Goal: Transaction & Acquisition: Download file/media

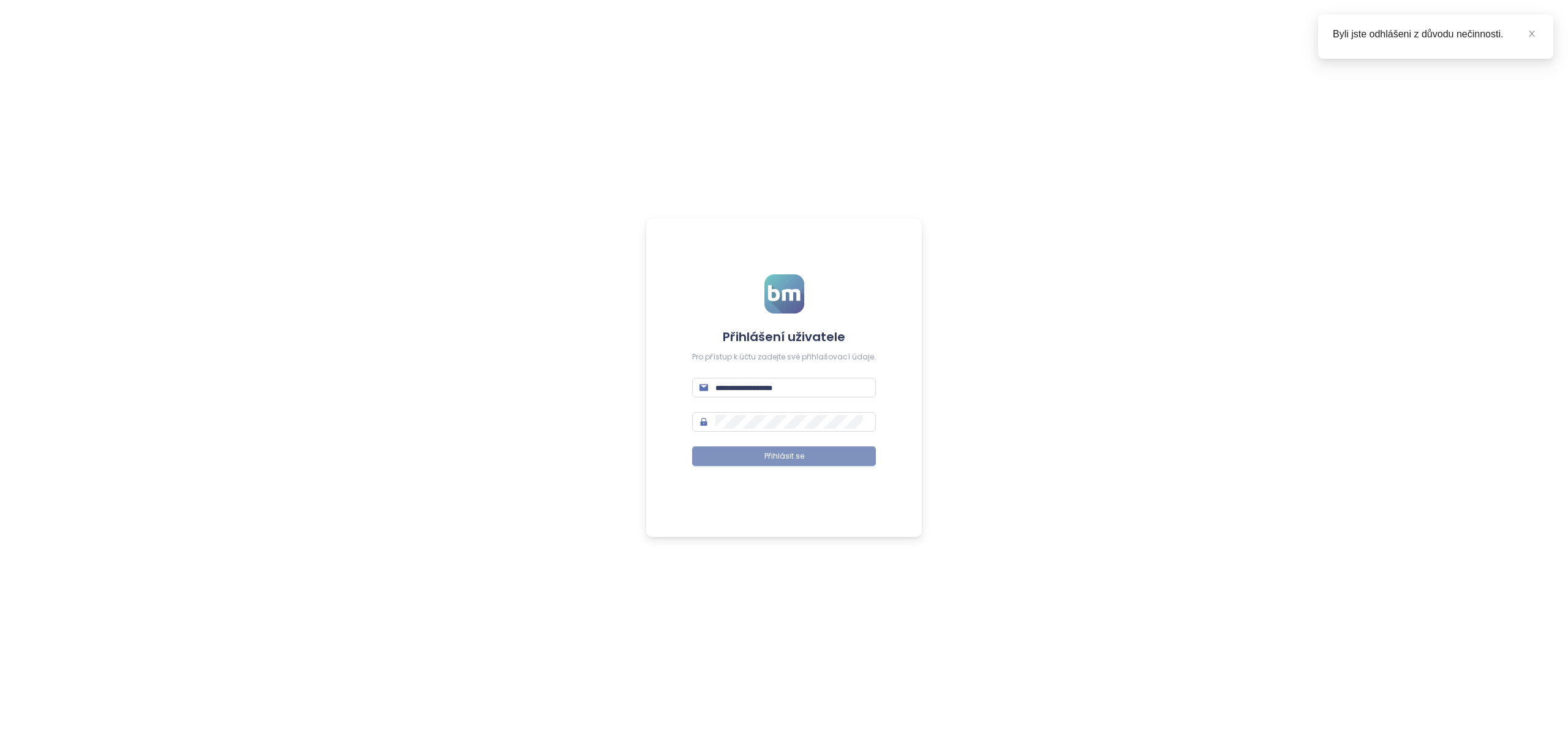
type input "**********"
click at [784, 456] on span "Přihlásit se" at bounding box center [784, 456] width 40 height 12
click at [794, 459] on span "Přihlásit se" at bounding box center [784, 456] width 40 height 12
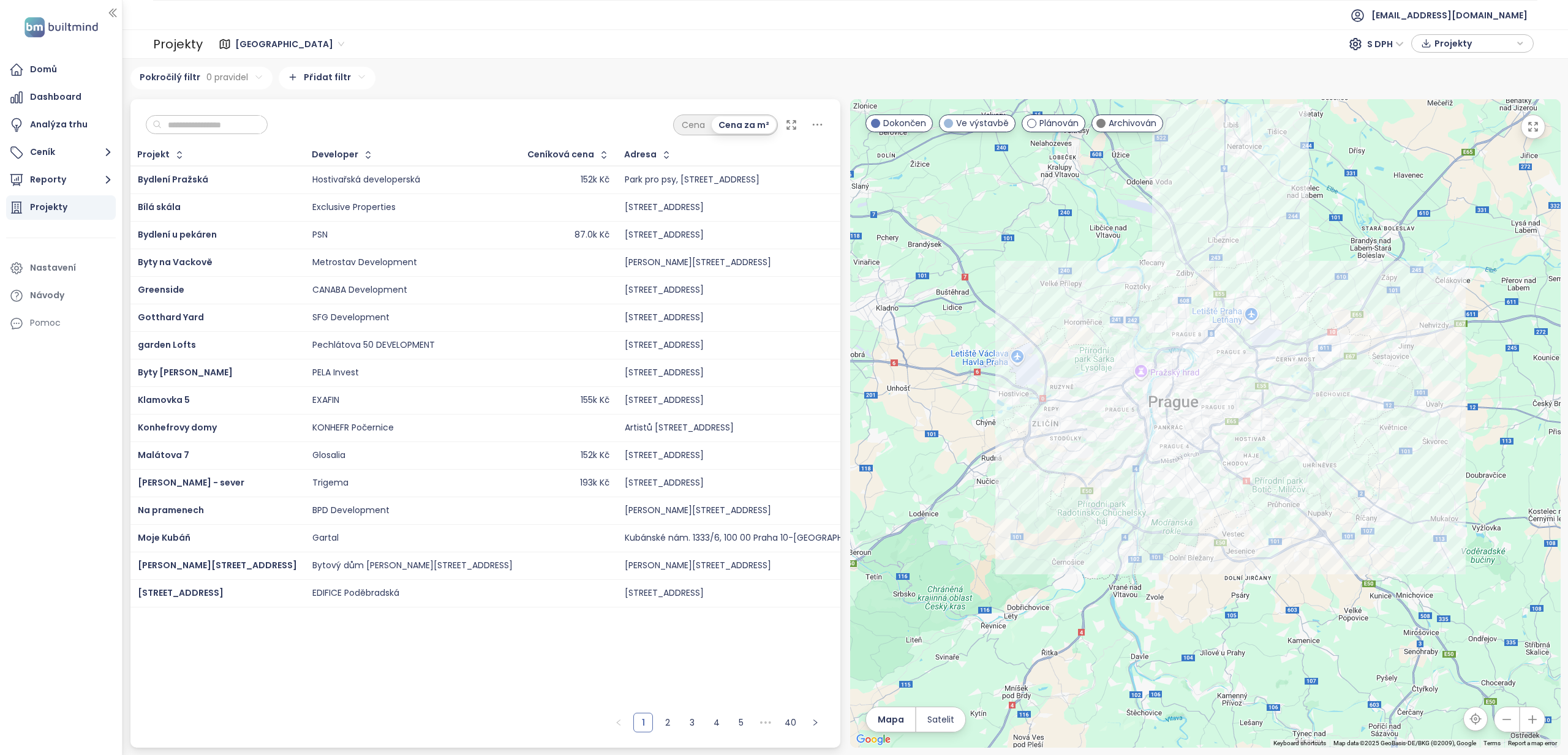
click at [197, 127] on input "text" at bounding box center [212, 125] width 100 height 19
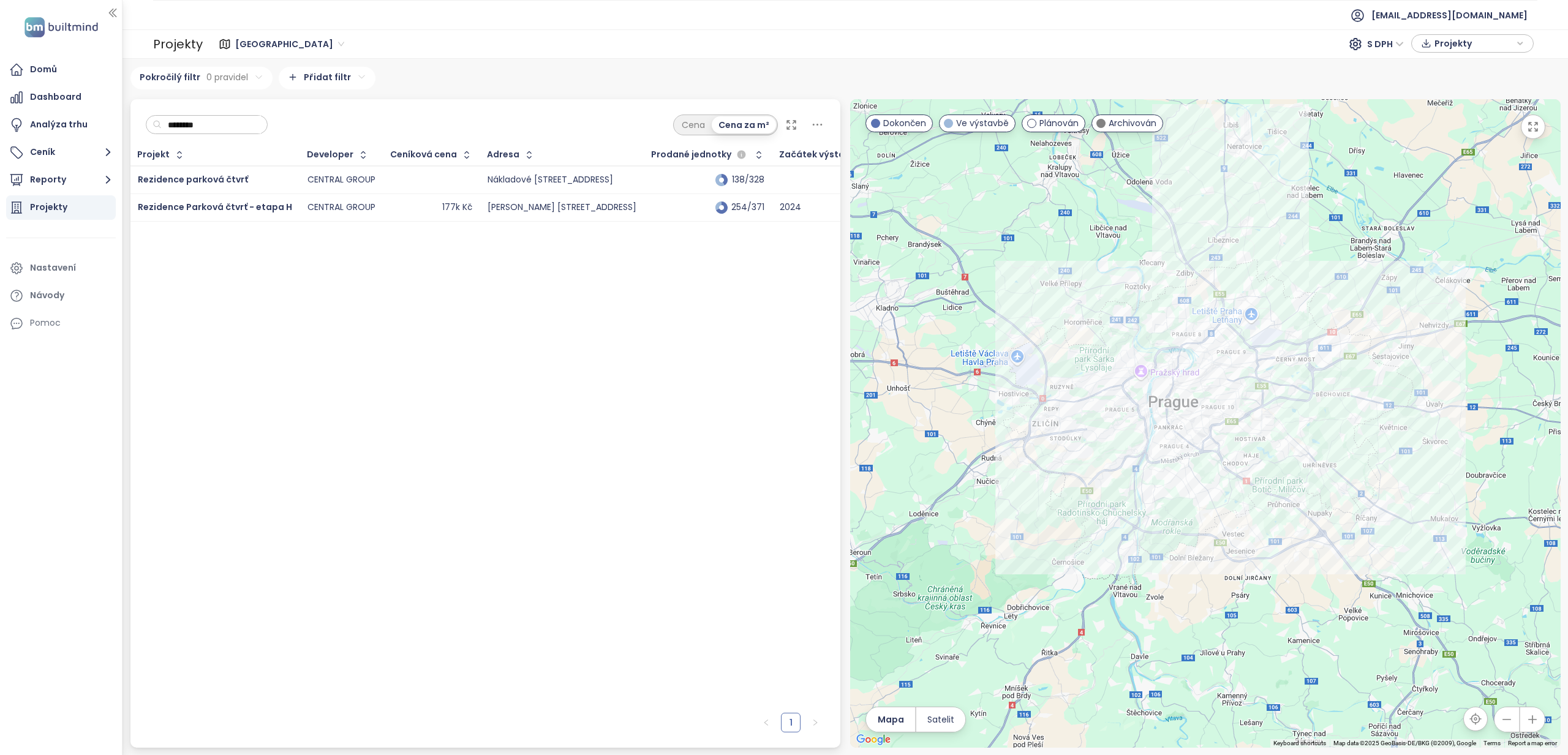
type input "*******"
click at [429, 207] on div "177k Kč" at bounding box center [431, 207] width 82 height 14
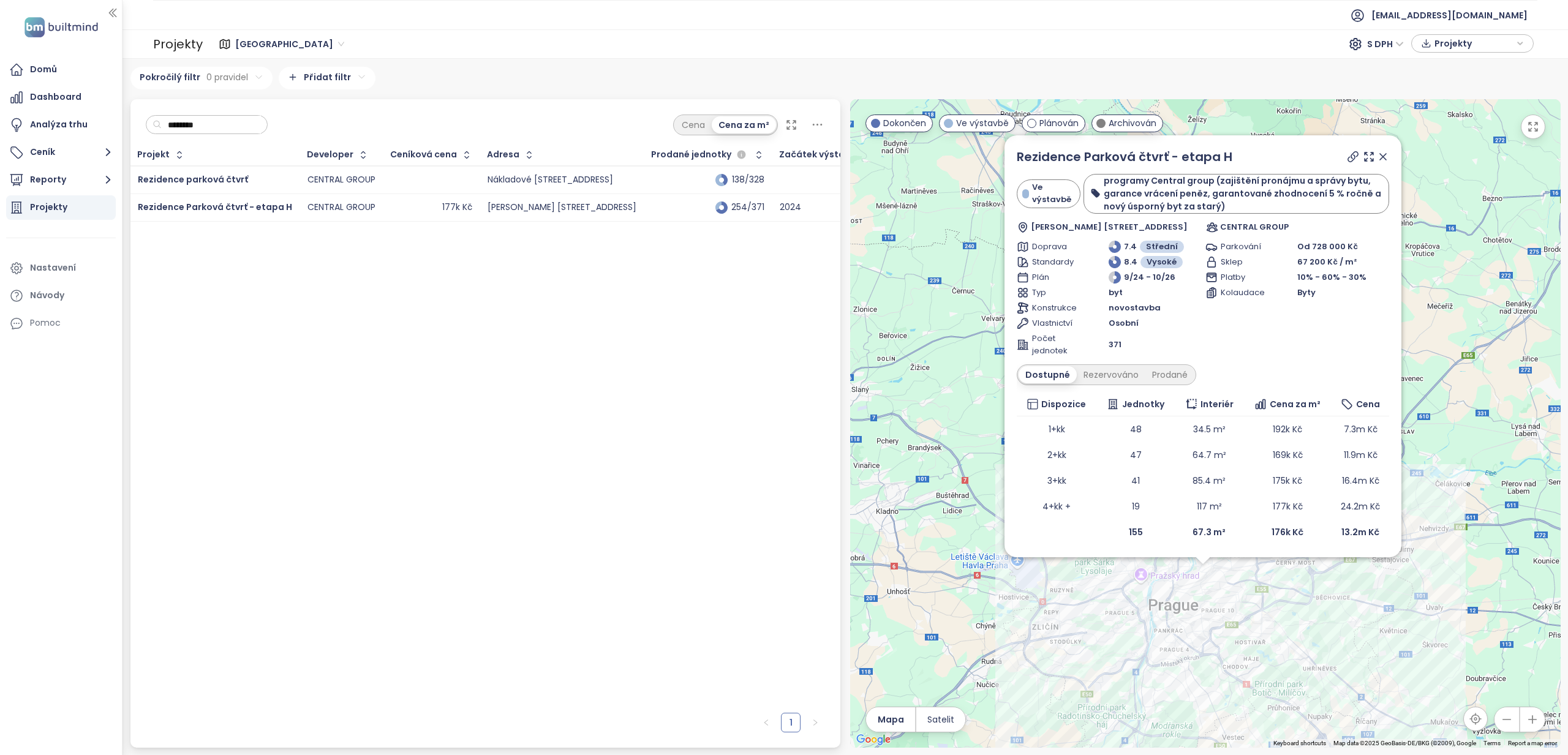
click at [633, 212] on div "J. Želivského 113, 130 00 Praha 3-Žižkov, Czechia" at bounding box center [562, 208] width 148 height 11
click at [1371, 159] on icon at bounding box center [1368, 157] width 13 height 13
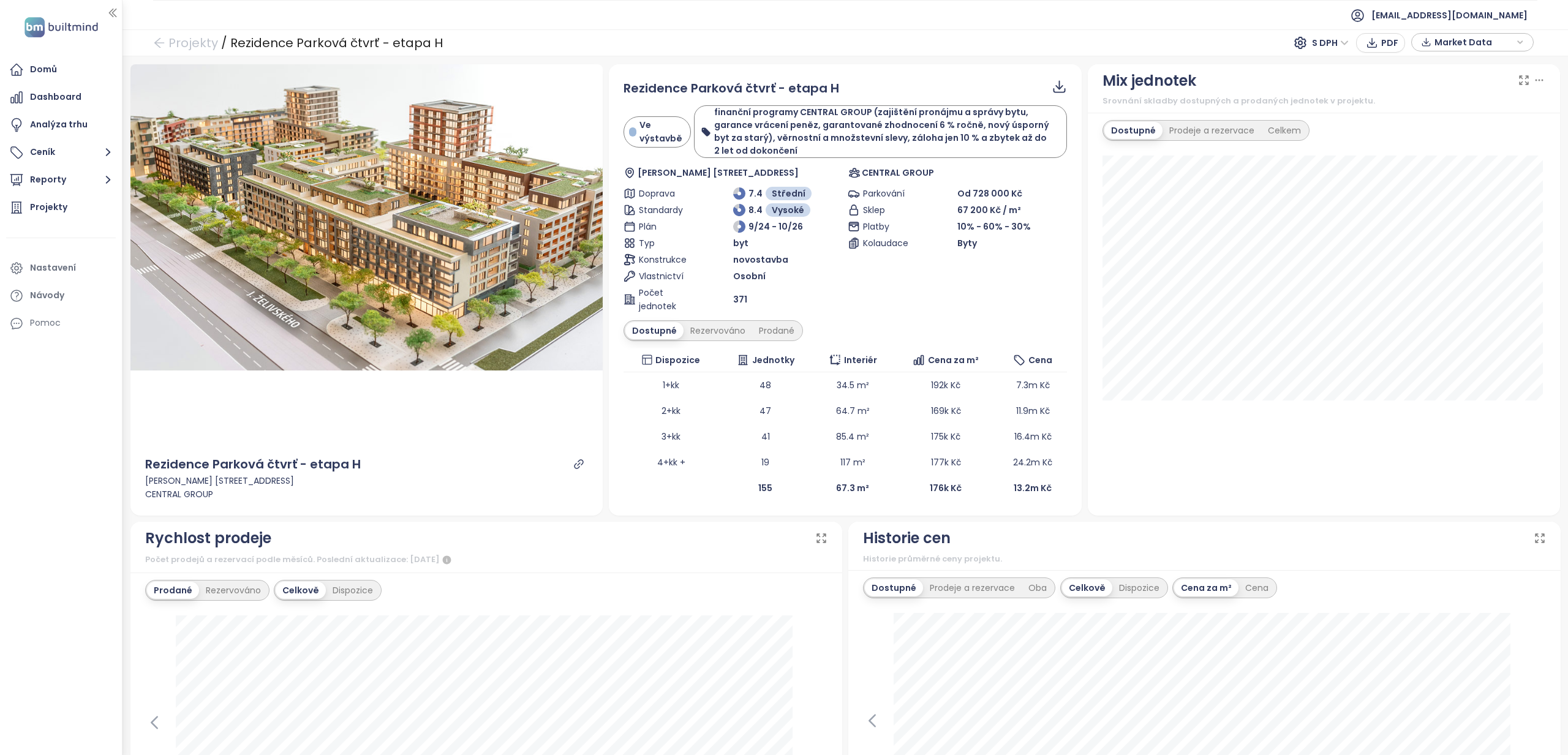
click at [1479, 39] on span "Market Data" at bounding box center [1474, 42] width 79 height 19
click at [1451, 180] on span "Stáhnout" at bounding box center [1457, 178] width 43 height 13
click at [1469, 46] on span "Market Data" at bounding box center [1474, 42] width 79 height 19
click at [1453, 127] on span "XLSX" at bounding box center [1452, 127] width 33 height 19
click at [1452, 127] on span "XLSX" at bounding box center [1452, 127] width 33 height 19
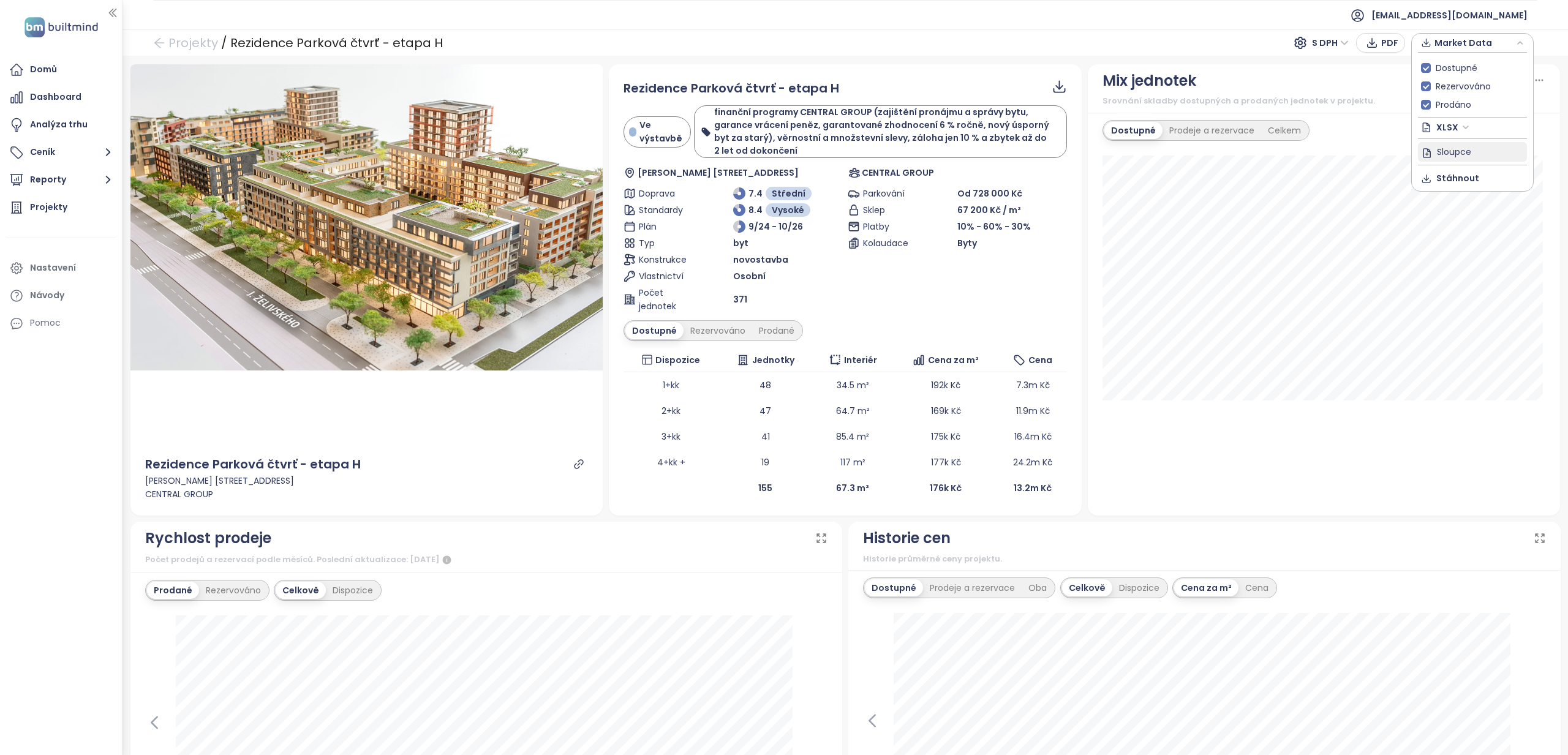
click at [1432, 151] on button "Sloupce" at bounding box center [1472, 151] width 109 height 19
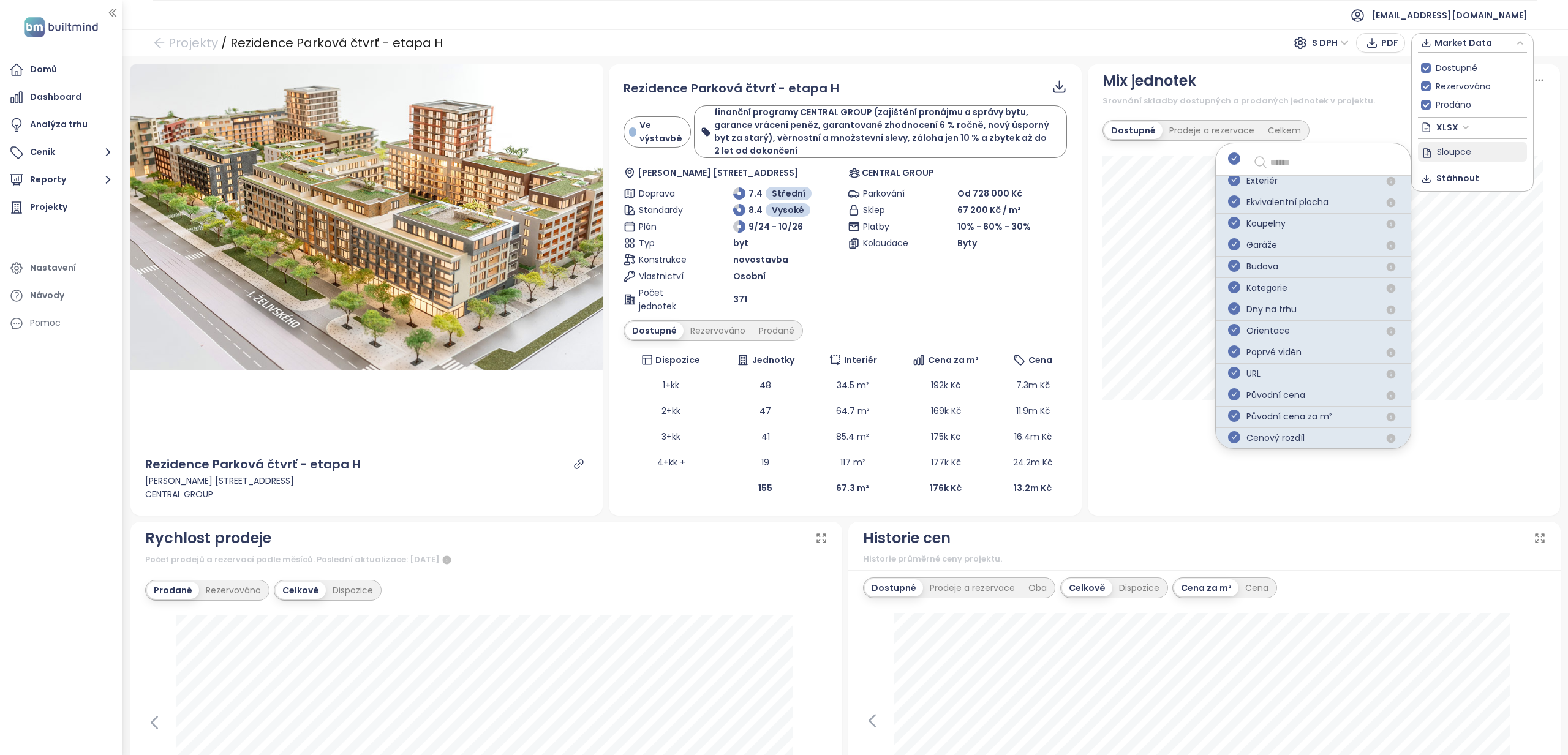
scroll to position [178, 0]
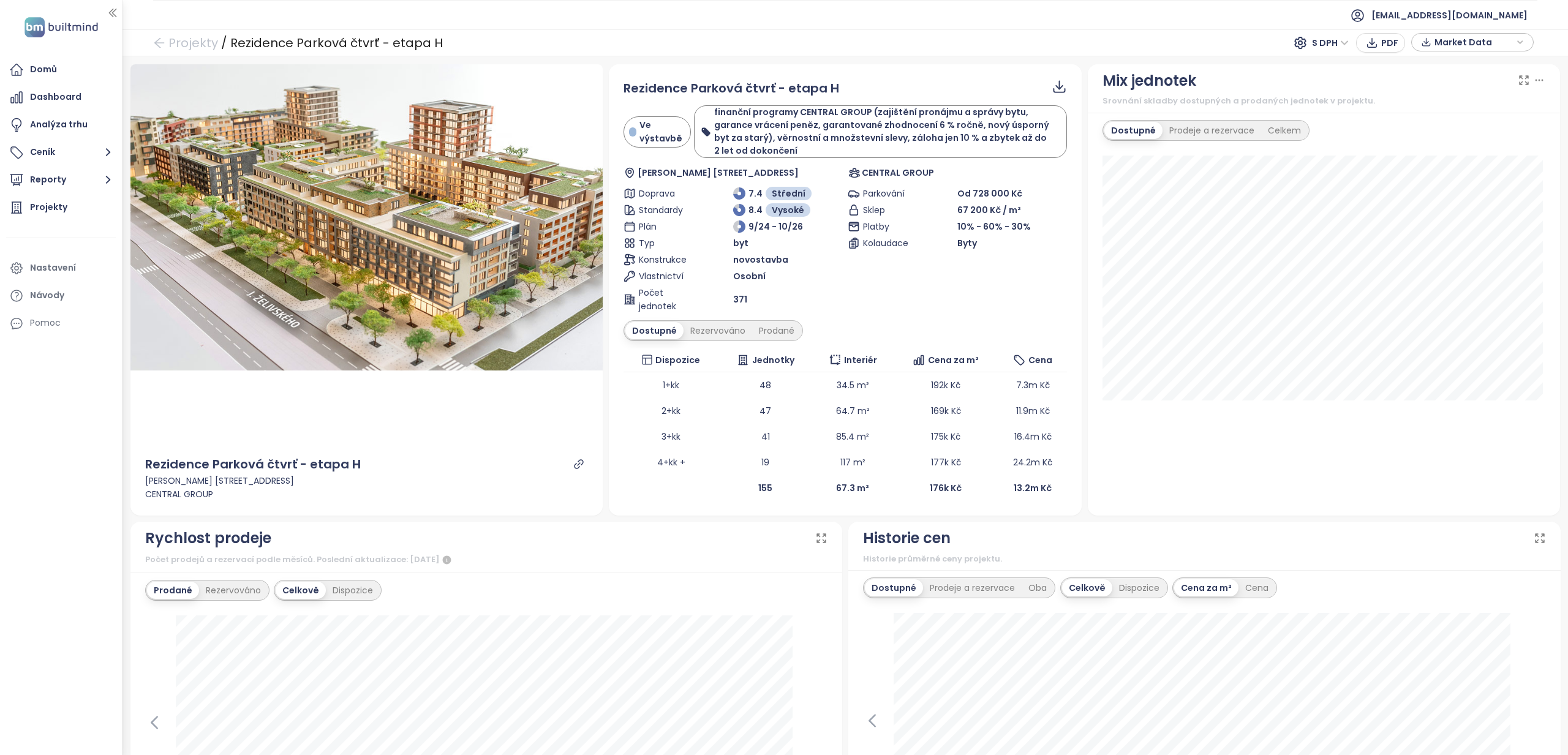
click at [1452, 48] on span "Market Data" at bounding box center [1474, 42] width 79 height 19
click at [1452, 175] on span "Stáhnout" at bounding box center [1457, 178] width 43 height 13
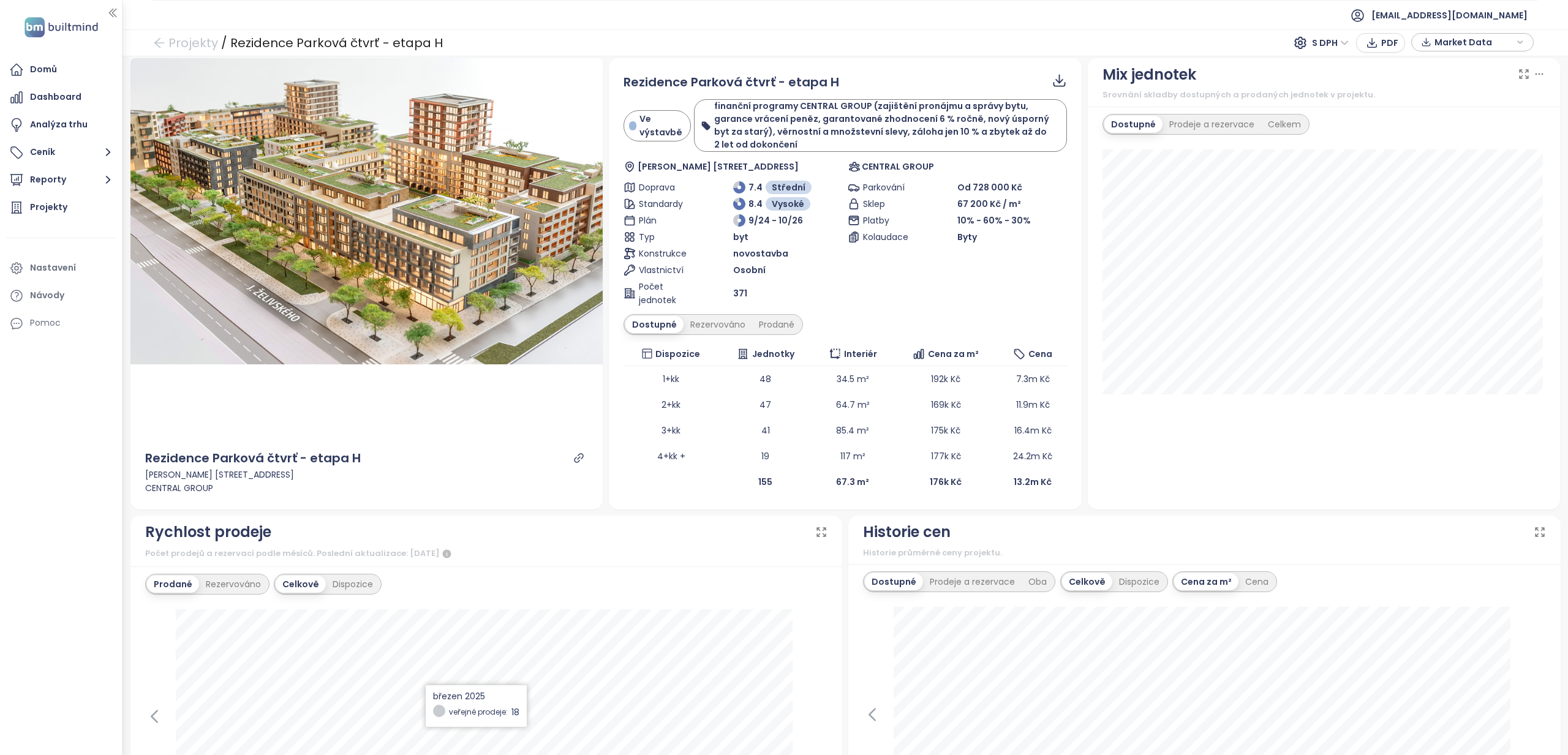
scroll to position [0, 0]
